Goal: Task Accomplishment & Management: Use online tool/utility

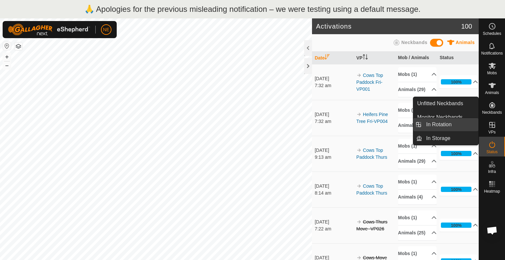
click at [464, 123] on link "In Rotation" at bounding box center [450, 124] width 56 height 13
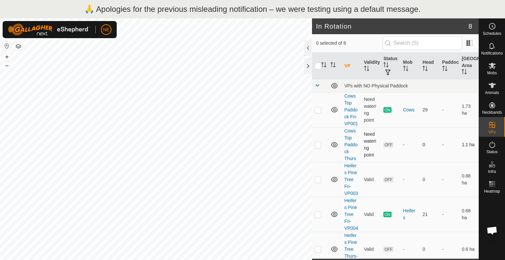
checkbox input "true"
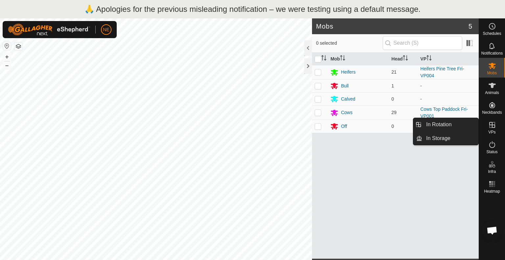
click at [493, 131] on span "VPs" at bounding box center [491, 132] width 7 height 4
click at [462, 127] on link "In Rotation" at bounding box center [450, 124] width 56 height 13
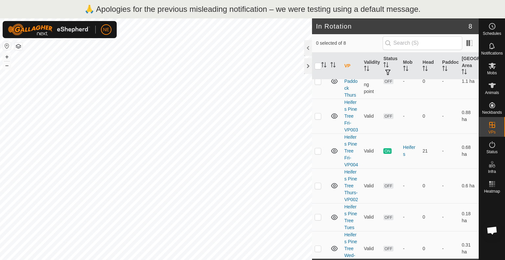
scroll to position [153, 0]
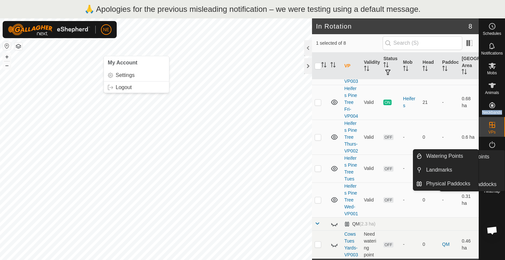
drag, startPoint x: 505, startPoint y: 104, endPoint x: 505, endPoint y: 159, distance: 55.9
click at [505, 159] on nav "Schedules Notifications Mobs Animals Neckbands VPs Status Infra Heatmap Help" at bounding box center [492, 148] width 26 height 260
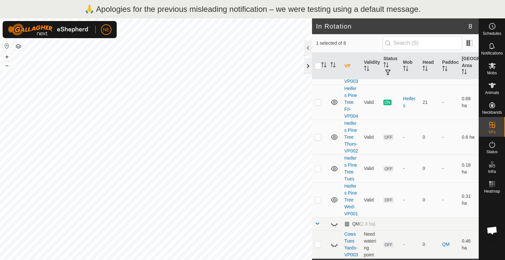
click at [310, 70] on div at bounding box center [308, 66] width 8 height 16
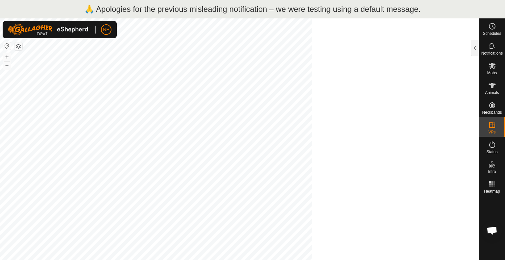
scroll to position [480, 0]
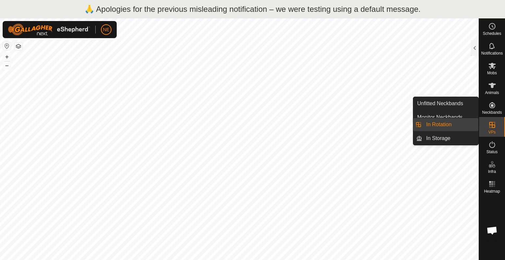
click at [493, 123] on icon at bounding box center [492, 125] width 8 height 8
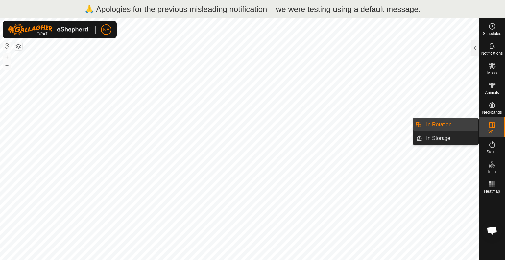
click at [455, 127] on link "In Rotation" at bounding box center [450, 124] width 56 height 13
click at [447, 121] on link "In Rotation" at bounding box center [450, 124] width 56 height 13
click at [442, 125] on link "In Rotation" at bounding box center [450, 124] width 56 height 13
click at [455, 124] on link "In Rotation" at bounding box center [450, 124] width 56 height 13
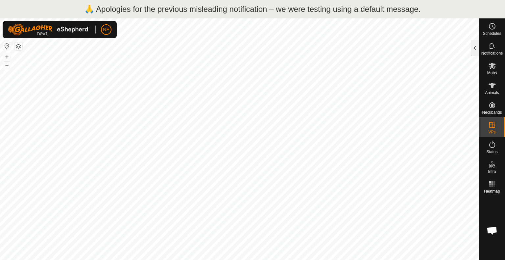
click at [476, 43] on div at bounding box center [475, 48] width 8 height 16
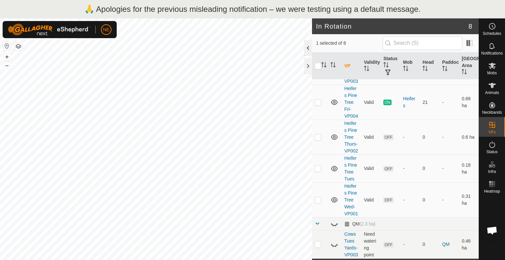
scroll to position [153, 0]
click at [495, 9] on div "🙏 Apologies for the previous misleading notification – we were testing using a …" at bounding box center [252, 9] width 505 height 18
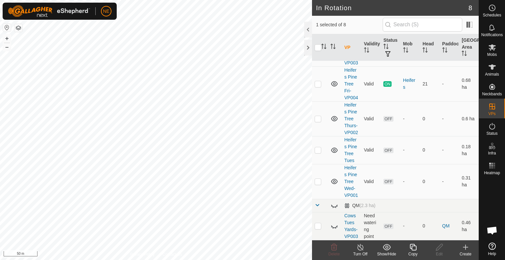
checkbox input "false"
checkbox input "true"
checkbox input "false"
checkbox input "true"
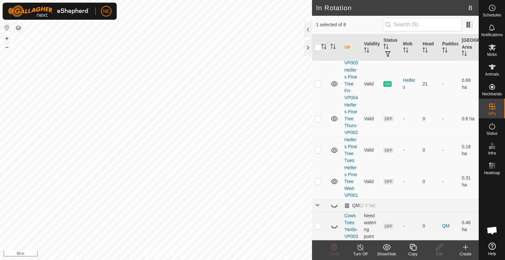
click at [413, 255] on div "Copy" at bounding box center [413, 254] width 26 height 6
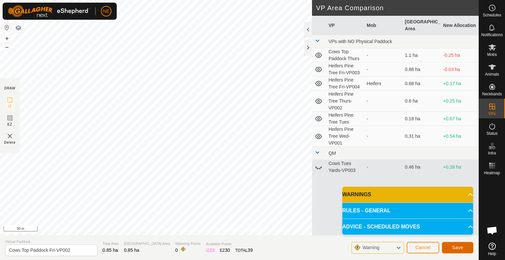
click at [444, 249] on button "Save" at bounding box center [458, 248] width 32 height 12
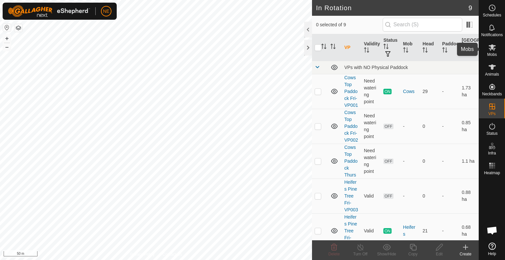
click at [495, 52] on es-mob-svg-icon at bounding box center [492, 47] width 12 height 11
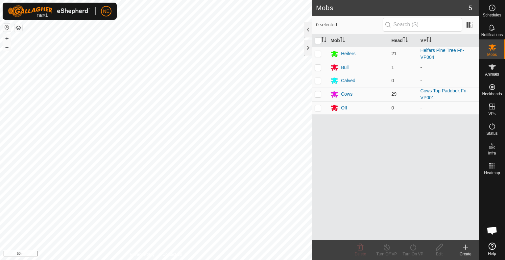
click at [319, 93] on p-checkbox at bounding box center [318, 93] width 7 height 5
checkbox input "true"
click at [414, 249] on icon at bounding box center [413, 247] width 8 height 8
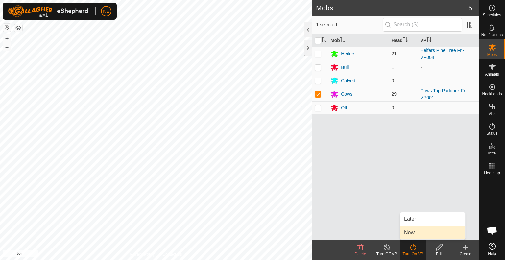
click at [413, 233] on body "🙏 Apologies for the previous misleading notification – we were testing using a …" at bounding box center [252, 130] width 505 height 260
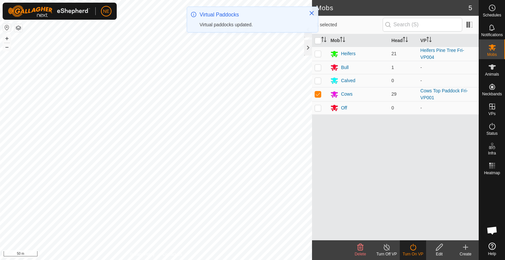
click at [413, 250] on icon at bounding box center [413, 247] width 6 height 7
click at [412, 248] on icon at bounding box center [413, 247] width 8 height 8
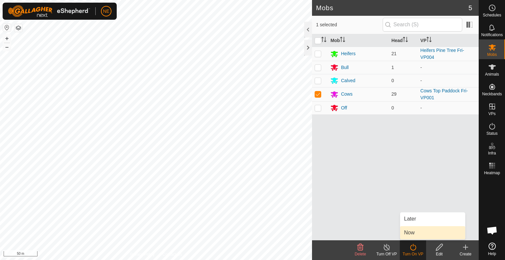
click at [412, 236] on link "Now" at bounding box center [432, 232] width 65 height 13
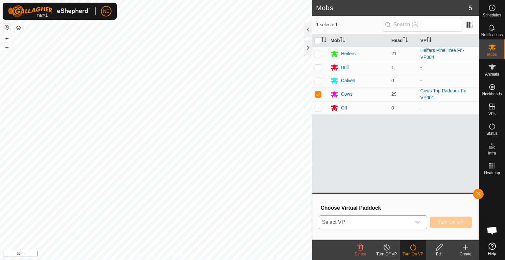
click at [419, 222] on icon "dropdown trigger" at bounding box center [417, 222] width 5 height 5
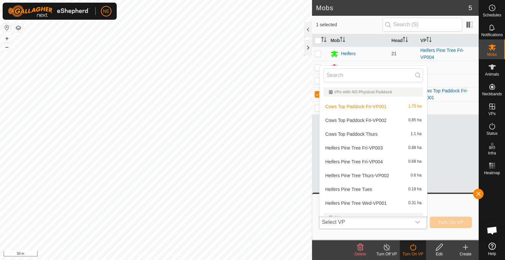
click at [376, 122] on li "Cows Top Paddock Fri-VP002 0.85 ha" at bounding box center [373, 120] width 107 height 13
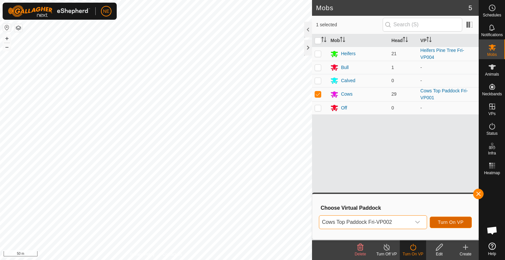
click at [455, 221] on span "Turn On VP" at bounding box center [451, 222] width 26 height 5
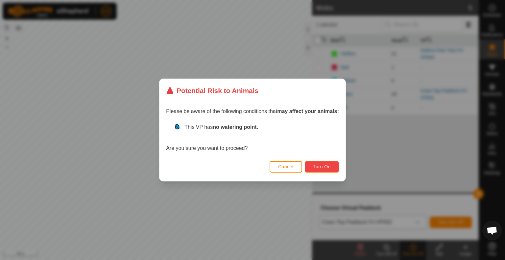
click at [321, 169] on span "Turn On" at bounding box center [322, 166] width 18 height 5
